Goal: Transaction & Acquisition: Purchase product/service

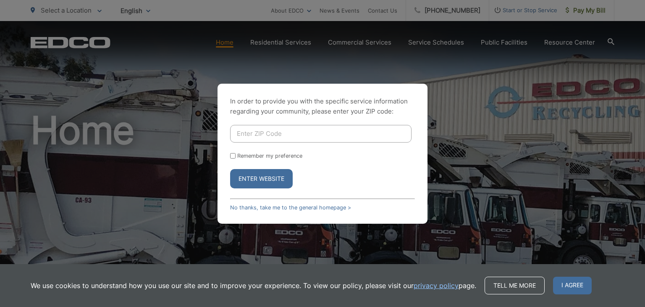
click at [279, 134] on input "Enter ZIP Code" at bounding box center [320, 134] width 181 height 18
type input "92078"
click at [273, 180] on button "Enter Website" at bounding box center [261, 178] width 63 height 19
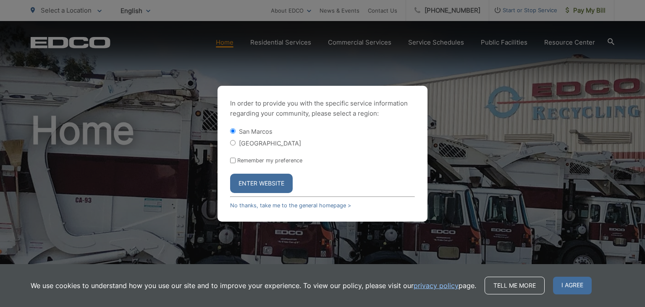
click at [260, 179] on button "Enter Website" at bounding box center [261, 182] width 63 height 19
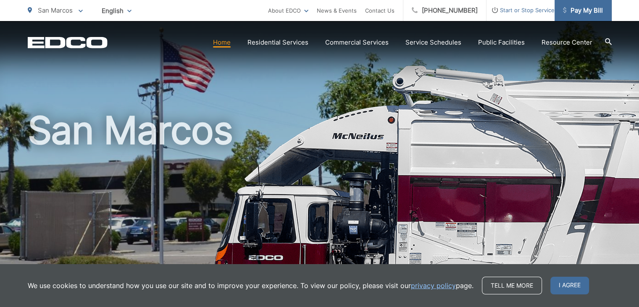
click at [591, 11] on span "Pay My Bill" at bounding box center [583, 10] width 40 height 10
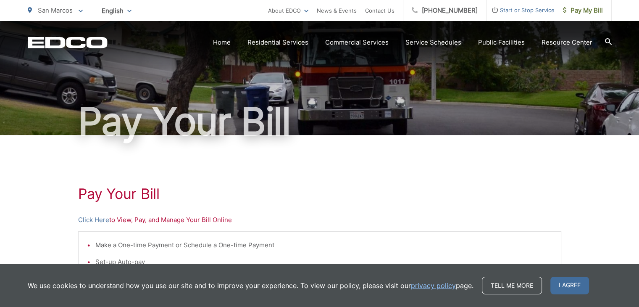
scroll to position [84, 0]
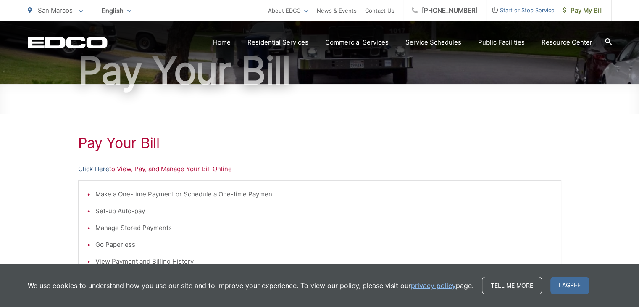
click at [94, 170] on link "Click Here" at bounding box center [93, 169] width 31 height 10
